Goal: Check status: Check status

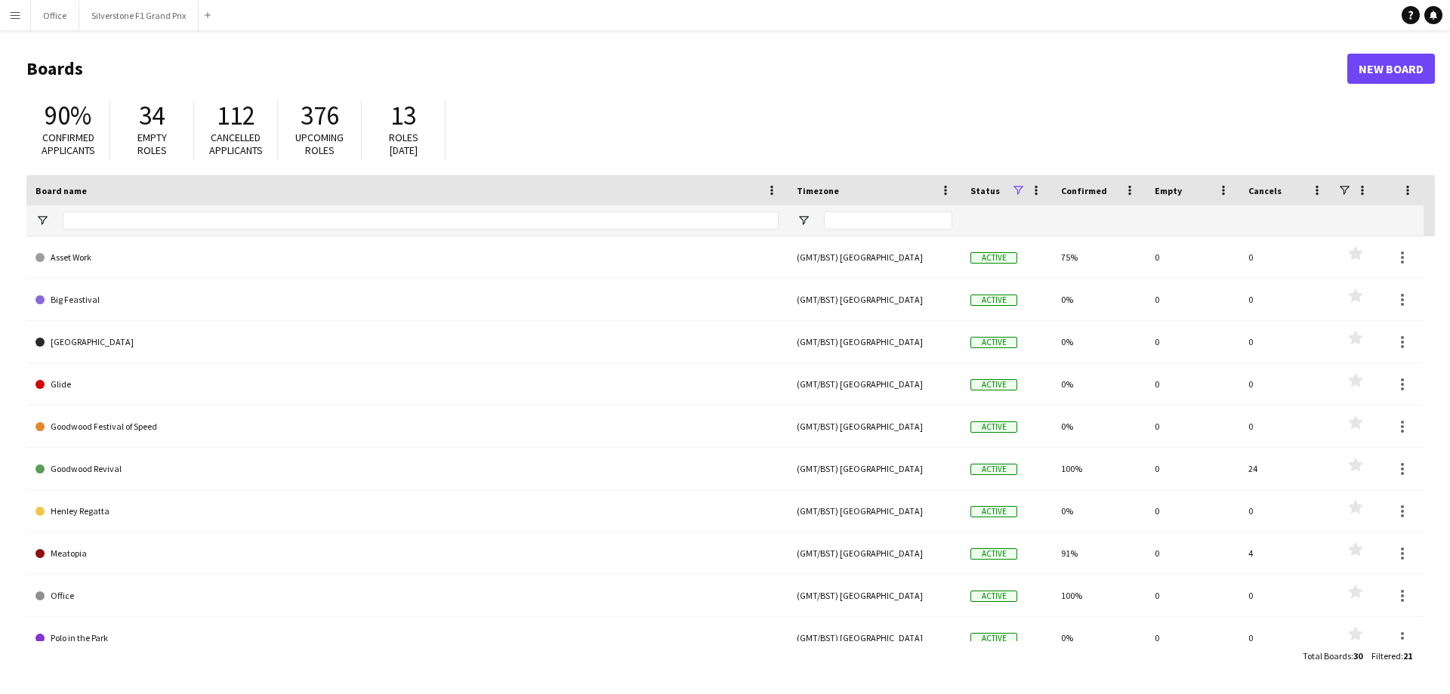
click at [24, 15] on button "Menu" at bounding box center [15, 15] width 30 height 30
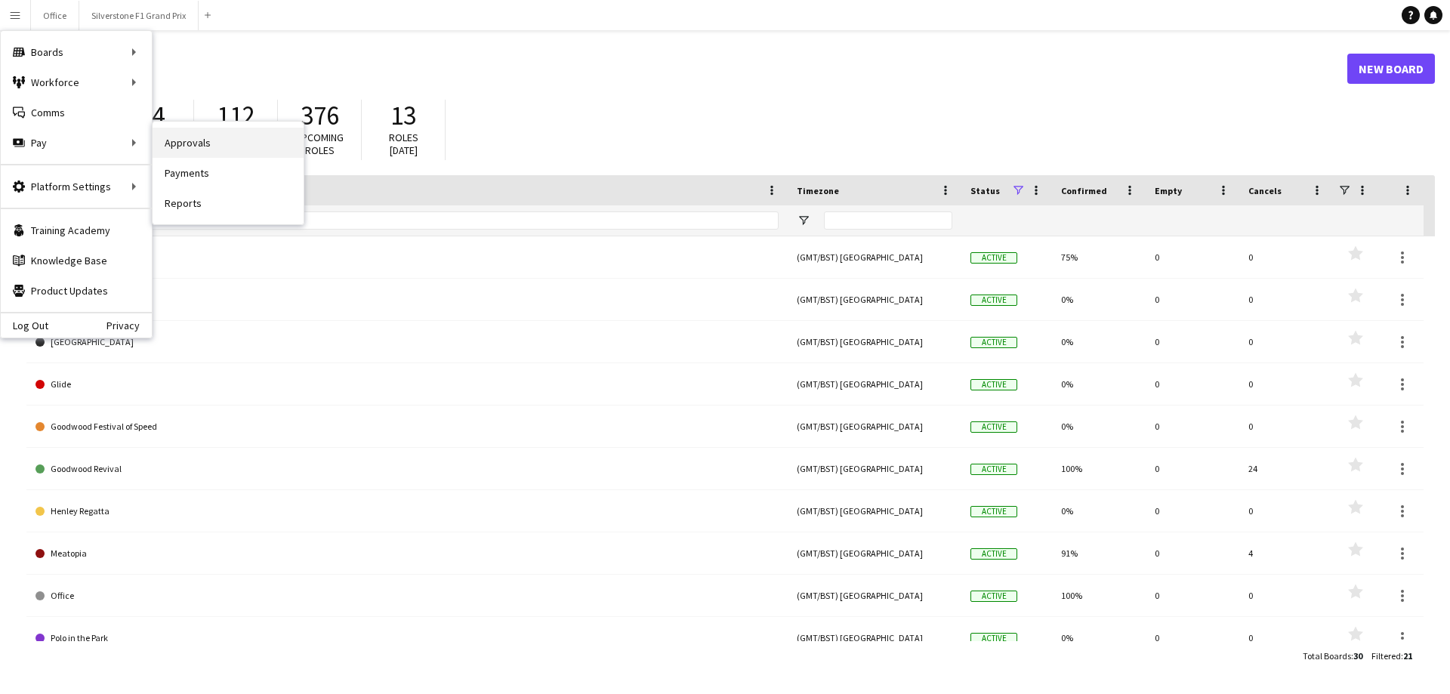
click at [207, 146] on link "Approvals" at bounding box center [228, 143] width 151 height 30
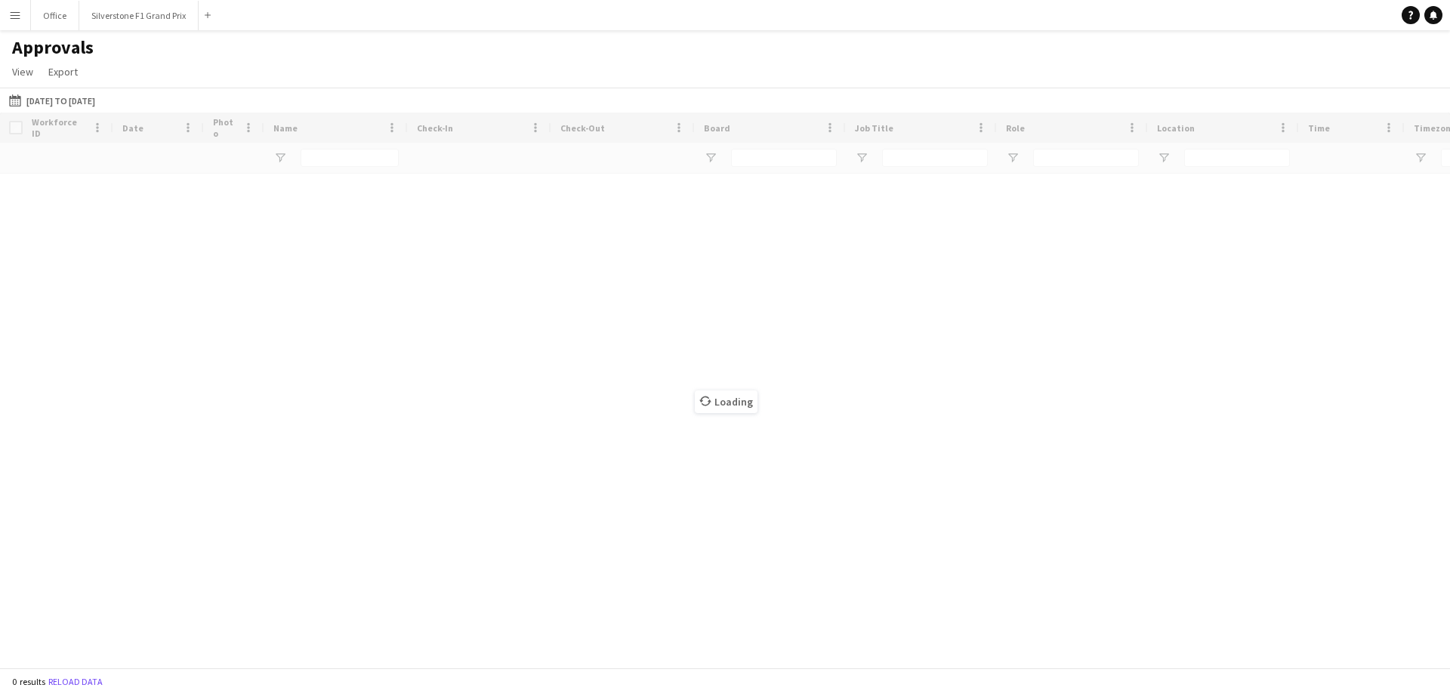
type input "**********"
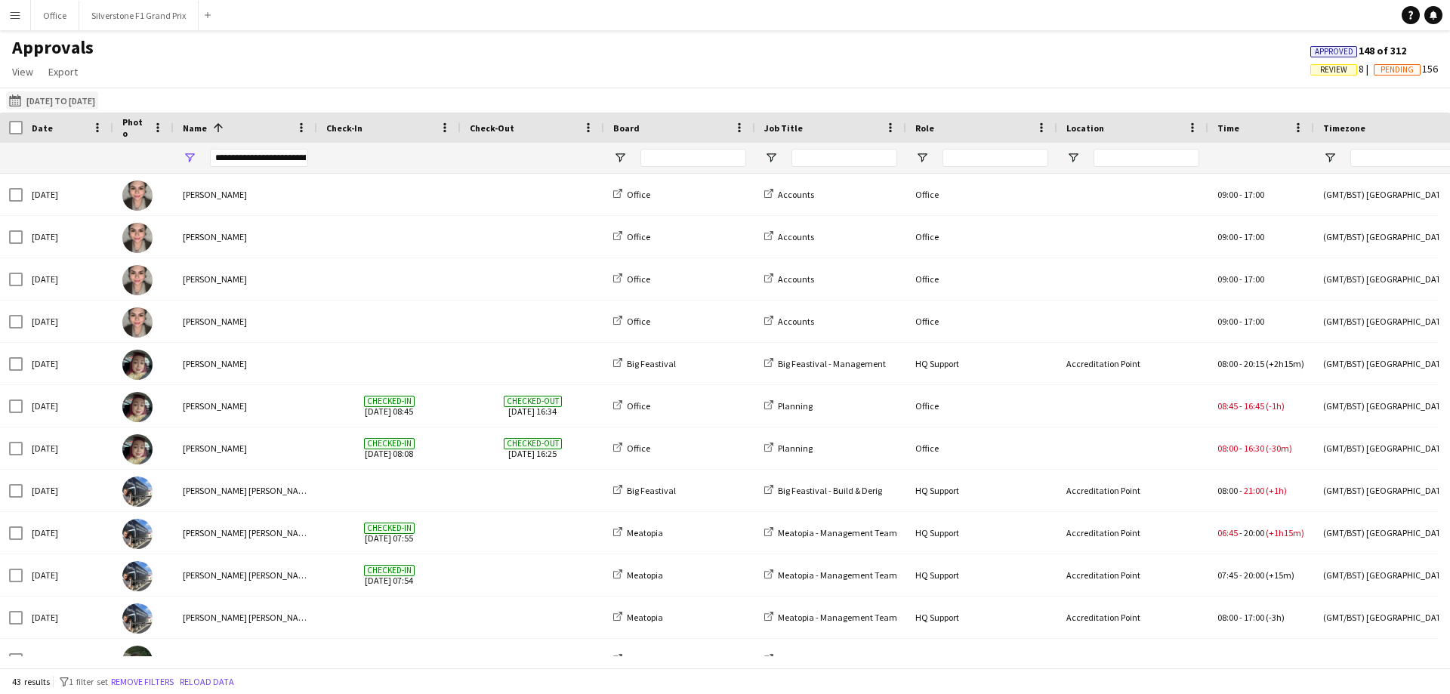
click at [72, 101] on button "[DATE] to [DATE] [DATE] to [DATE]" at bounding box center [52, 100] width 92 height 18
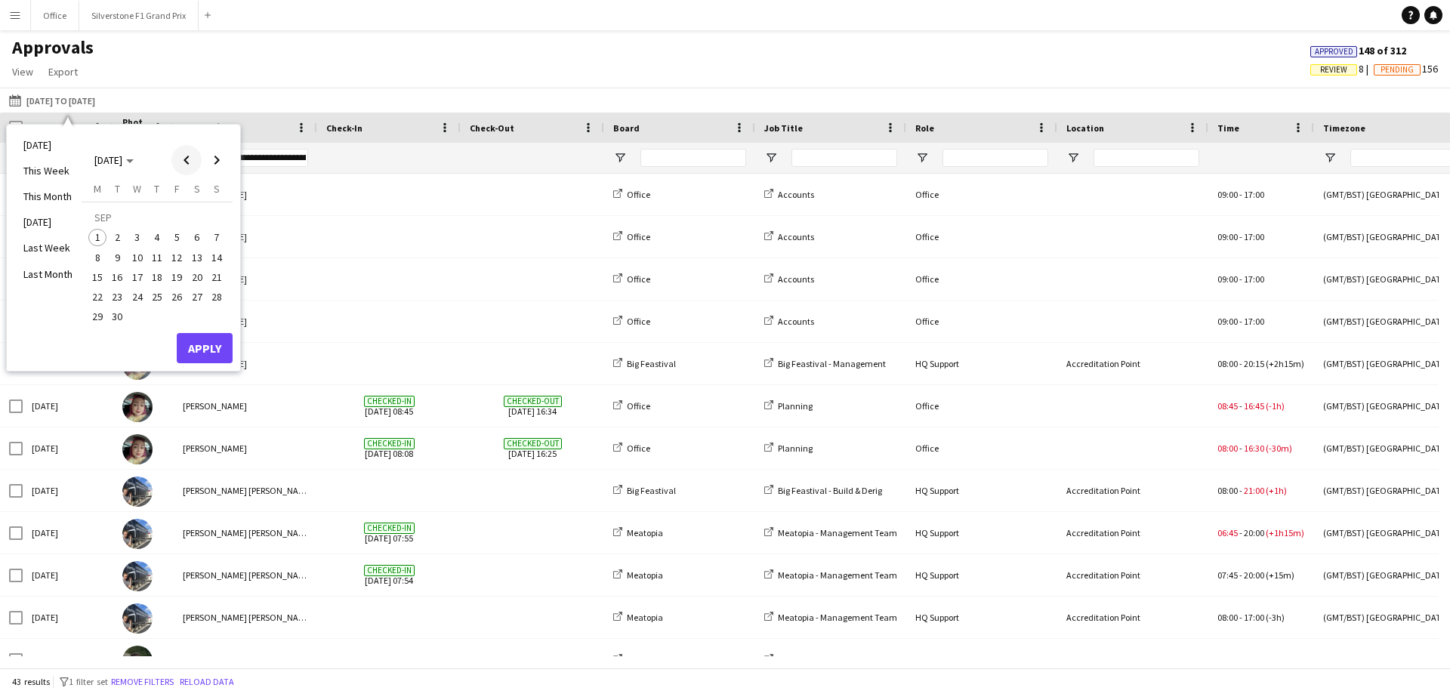
click at [188, 163] on span "Previous month" at bounding box center [186, 160] width 30 height 30
click at [178, 298] on span "29" at bounding box center [177, 300] width 18 height 18
click at [95, 301] on span "25" at bounding box center [97, 300] width 18 height 18
click at [169, 304] on span "29" at bounding box center [177, 300] width 18 height 18
click at [99, 301] on span "25" at bounding box center [97, 300] width 18 height 18
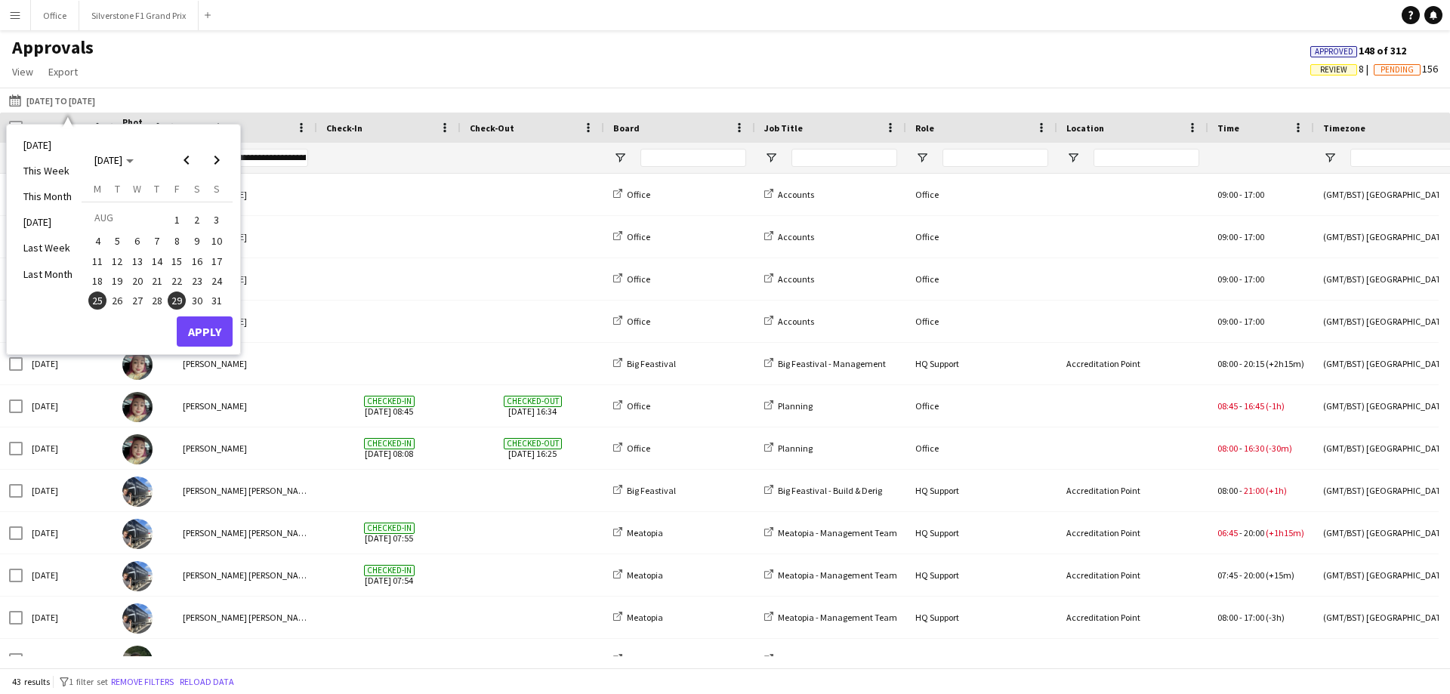
click at [99, 301] on span "25" at bounding box center [97, 300] width 18 height 18
click at [176, 301] on span "29" at bounding box center [177, 300] width 18 height 18
click at [199, 333] on button "Apply" at bounding box center [205, 331] width 56 height 30
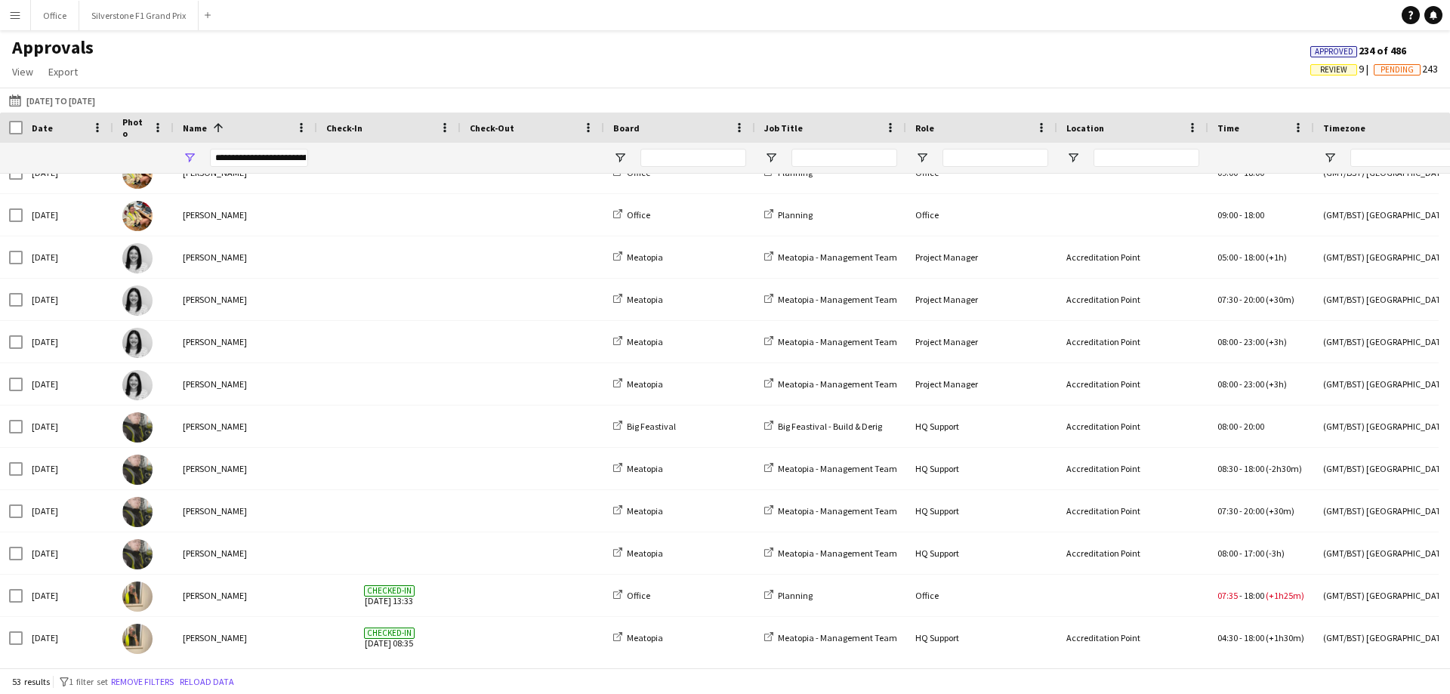
scroll to position [1208, 0]
